Goal: Task Accomplishment & Management: Use online tool/utility

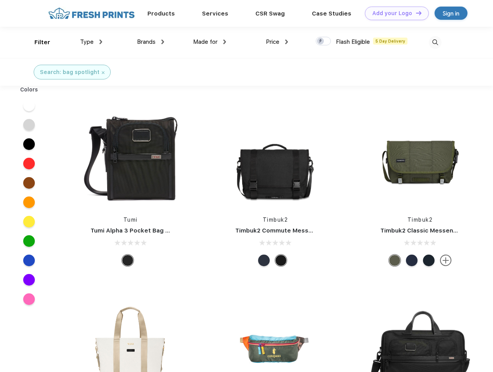
click at [394, 13] on link "Add your Logo Design Tool" at bounding box center [397, 14] width 64 height 14
click at [0, 0] on div "Design Tool" at bounding box center [0, 0] width 0 height 0
click at [415, 13] on link "Add your Logo Design Tool" at bounding box center [397, 14] width 64 height 14
click at [37, 42] on div "Filter" at bounding box center [42, 42] width 16 height 9
click at [91, 42] on span "Type" at bounding box center [87, 41] width 14 height 7
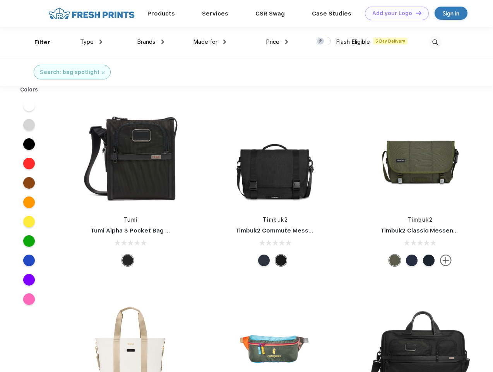
click at [151, 42] on span "Brands" at bounding box center [146, 41] width 19 height 7
click at [210, 42] on span "Made for" at bounding box center [205, 41] width 24 height 7
click at [277, 42] on span "Price" at bounding box center [273, 41] width 14 height 7
click at [324, 41] on div at bounding box center [323, 41] width 15 height 9
click at [321, 41] on input "checkbox" at bounding box center [318, 38] width 5 height 5
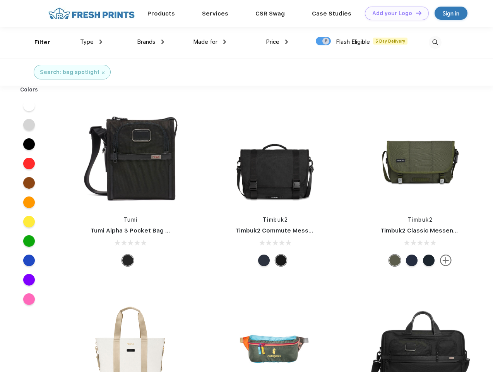
click at [435, 42] on img at bounding box center [435, 42] width 13 height 13
